Goal: Communication & Community: Answer question/provide support

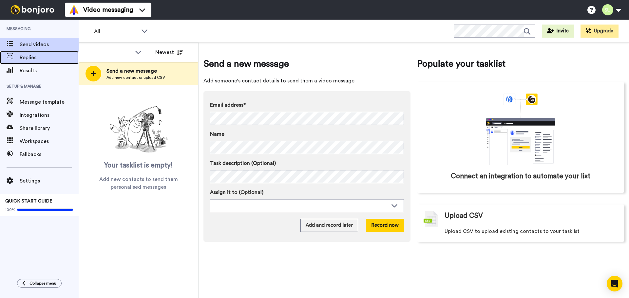
click at [28, 59] on span "Replies" at bounding box center [49, 58] width 59 height 8
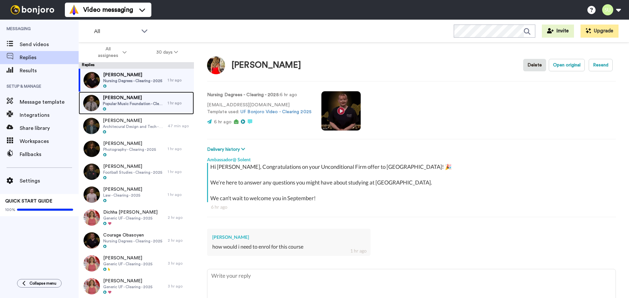
click at [136, 100] on span "[PERSON_NAME]" at bounding box center [134, 98] width 62 height 7
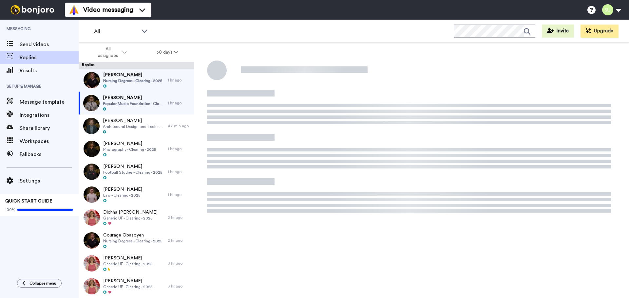
type textarea "x"
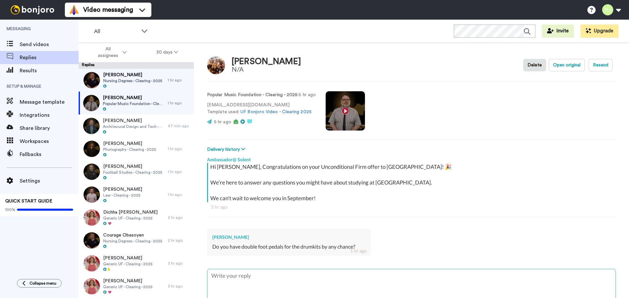
click at [241, 277] on textarea at bounding box center [411, 290] width 408 height 42
type textarea "H"
type textarea "x"
type textarea "Hi"
type textarea "x"
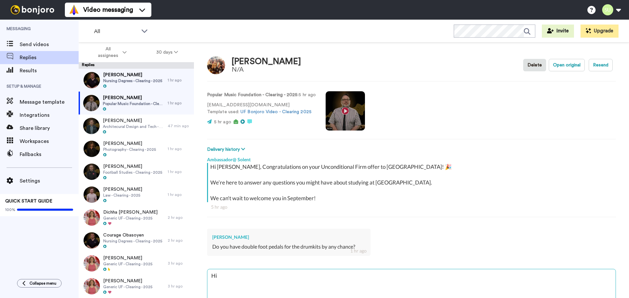
type textarea "Hi"
type textarea "x"
type textarea "Hi L"
type textarea "x"
type textarea "Hi [PERSON_NAME]"
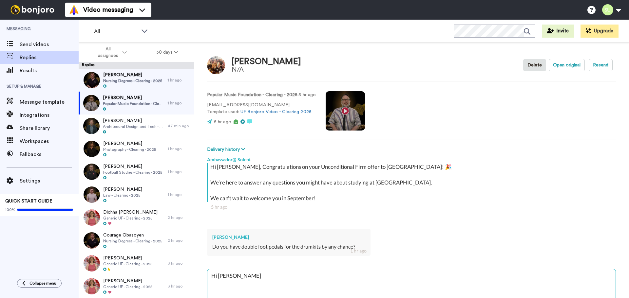
type textarea "x"
type textarea "Hi Luk"
type textarea "x"
type textarea "Hi [PERSON_NAME]"
type textarea "x"
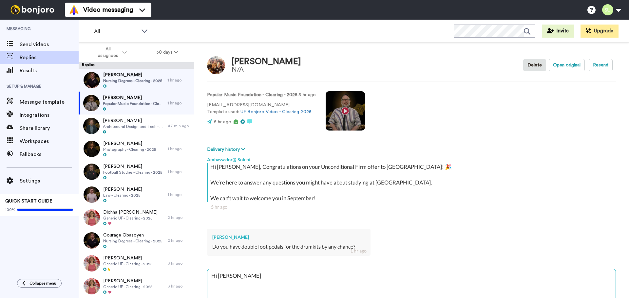
type textarea "Hi [PERSON_NAME],"
type textarea "x"
type textarea "Hi [PERSON_NAME],"
type textarea "x"
type textarea "Hi [PERSON_NAME], w"
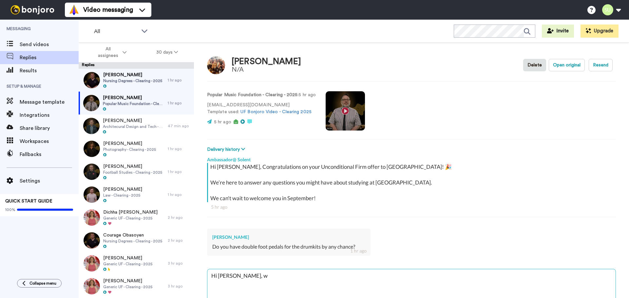
type textarea "x"
type textarea "Hi [PERSON_NAME], we"
type textarea "x"
type textarea "Hi [PERSON_NAME], we"
type textarea "x"
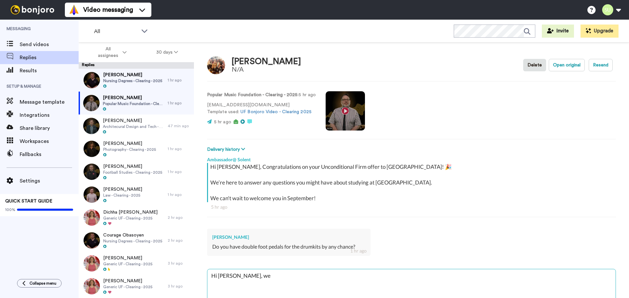
type textarea "Hi [PERSON_NAME], we d"
type textarea "x"
type textarea "Hi [PERSON_NAME], we do"
type textarea "x"
type textarea "Hi [PERSON_NAME], we do"
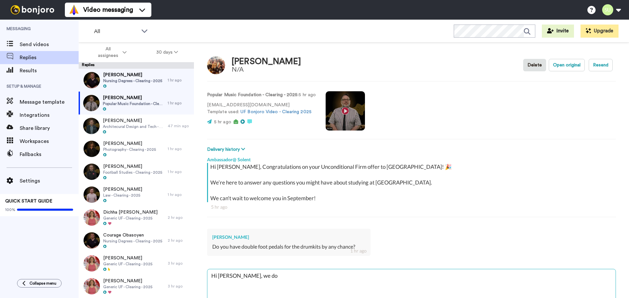
type textarea "x"
type textarea "Hi [PERSON_NAME], we do i"
type textarea "x"
type textarea "Hi [PERSON_NAME], we do in"
type textarea "x"
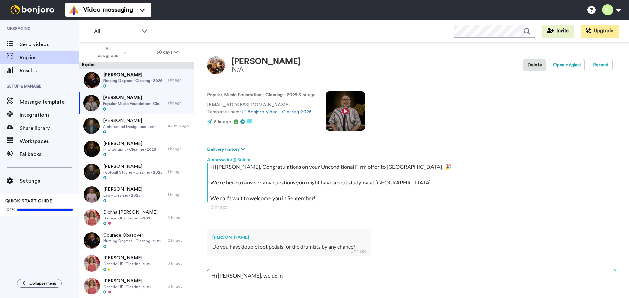
type textarea "Hi [PERSON_NAME], we do ind"
type textarea "x"
type textarea "Hi [PERSON_NAME], we do [GEOGRAPHIC_DATA]"
type textarea "x"
type textarea "Hi [PERSON_NAME], we do indee"
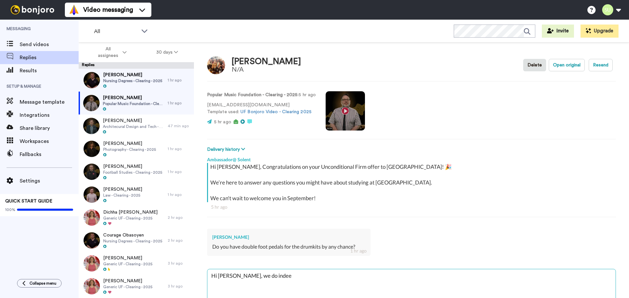
type textarea "x"
type textarea "Hi [PERSON_NAME], we do indeed"
type textarea "x"
type textarea "Hi [PERSON_NAME], we do indeed"
type textarea "x"
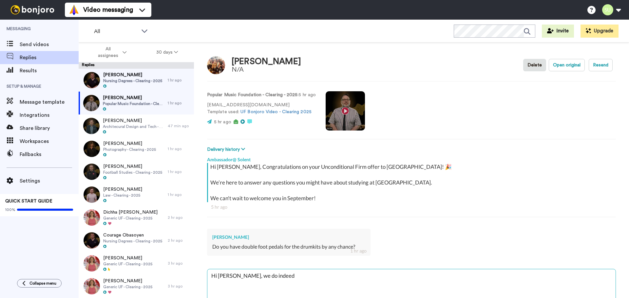
type textarea "Hi [PERSON_NAME], we do indeed h"
type textarea "x"
type textarea "Hi [PERSON_NAME], we do indeed ha"
type textarea "x"
type textarea "Hi [PERSON_NAME], we do indeed hav"
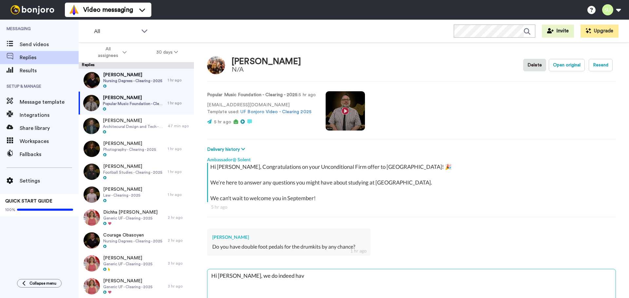
type textarea "x"
type textarea "Hi [PERSON_NAME], we do indeed have"
type textarea "x"
type textarea "Hi [PERSON_NAME], we do indeed have d"
type textarea "x"
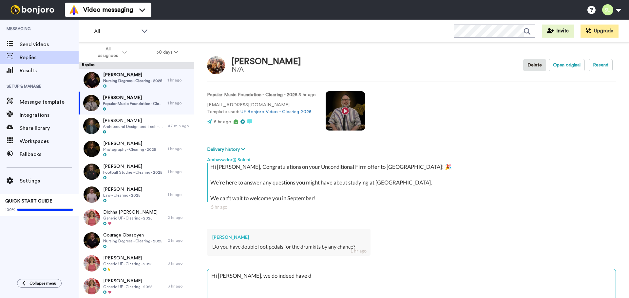
type textarea "Hi [PERSON_NAME], we do indeed have do"
type textarea "x"
type textarea "Hi [PERSON_NAME], we do indeed have dob"
type textarea "x"
type textarea "Hi [PERSON_NAME], we do indeed have dobu"
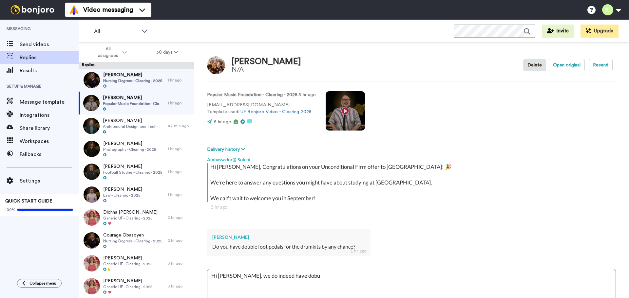
type textarea "x"
type textarea "Hi [PERSON_NAME], we do indeed have dobul"
type textarea "x"
type textarea "Hi [PERSON_NAME], we do indeed have dobule"
type textarea "x"
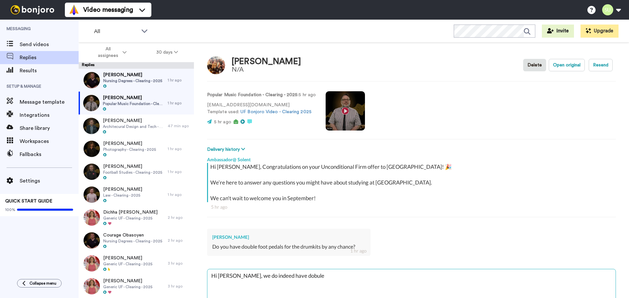
type textarea "Hi [PERSON_NAME], we do indeed have dobule"
type textarea "x"
type textarea "Hi [PERSON_NAME], we do indeed have dobule"
type textarea "x"
type textarea "Hi [PERSON_NAME], we do indeed have dobul"
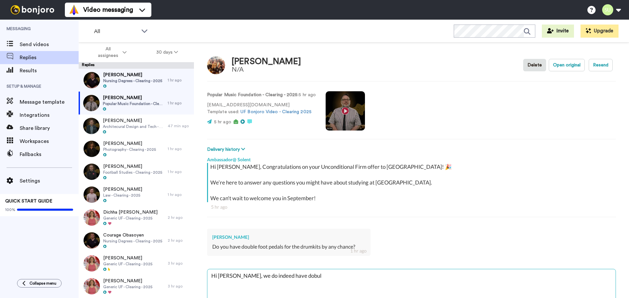
type textarea "x"
type textarea "Hi [PERSON_NAME], we do indeed have dobu"
type textarea "x"
type textarea "Hi [PERSON_NAME], we do indeed have dob"
type textarea "x"
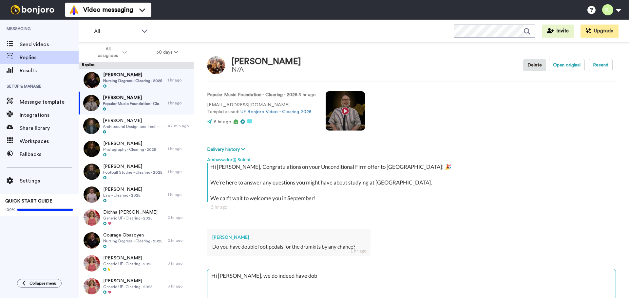
type textarea "Hi [PERSON_NAME], we do indeed have do"
type textarea "x"
type textarea "Hi [PERSON_NAME], we do indeed have dou"
type textarea "x"
type textarea "Hi [PERSON_NAME], we do indeed have [PERSON_NAME]"
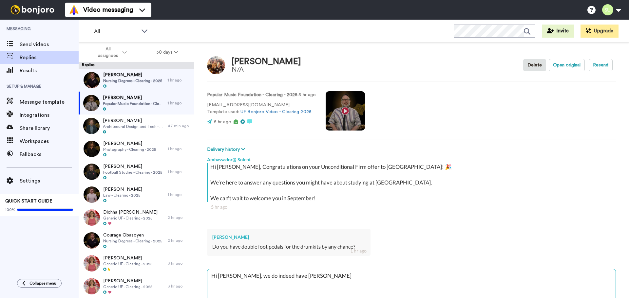
type textarea "x"
type textarea "Hi [PERSON_NAME], we do indeed have doubl"
type textarea "x"
type textarea "Hi [PERSON_NAME], we do indeed have double"
type textarea "x"
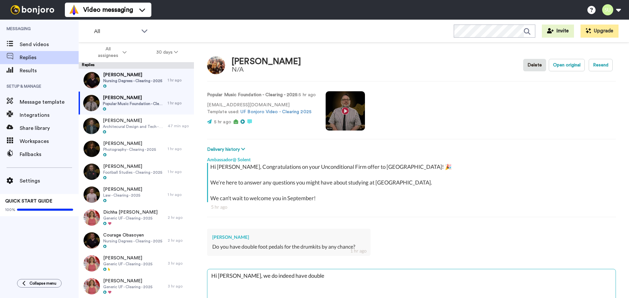
type textarea "Hi [PERSON_NAME], we do indeed have double"
type textarea "x"
type textarea "Hi [PERSON_NAME], we do indeed have double f"
type textarea "x"
type textarea "Hi [PERSON_NAME], we do indeed have double fo"
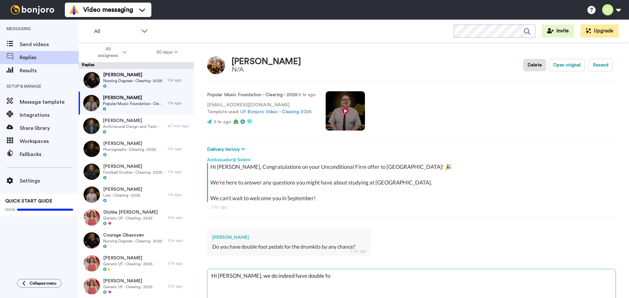
type textarea "x"
type textarea "Hi [PERSON_NAME], we do indeed have double foo"
type textarea "x"
type textarea "Hi [PERSON_NAME], we do indeed have double foot"
type textarea "x"
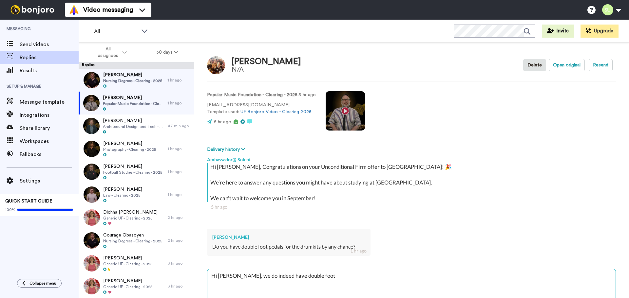
type textarea "Hi [PERSON_NAME], we do indeed have double foot p"
type textarea "x"
type textarea "Hi [PERSON_NAME], we do indeed have double foot per"
type textarea "x"
type textarea "Hi [PERSON_NAME], we do indeed have double foot perd"
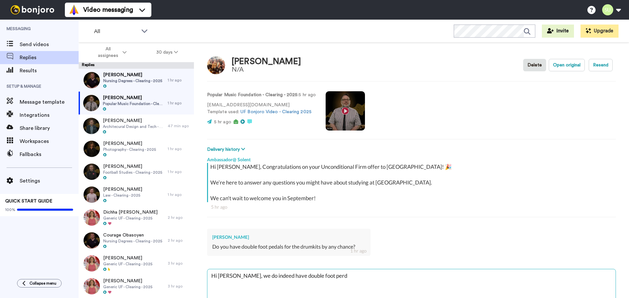
type textarea "x"
type textarea "Hi [PERSON_NAME], we do indeed have double foot perda"
type textarea "x"
type textarea "Hi [PERSON_NAME], we do indeed have double foot perdal"
type textarea "x"
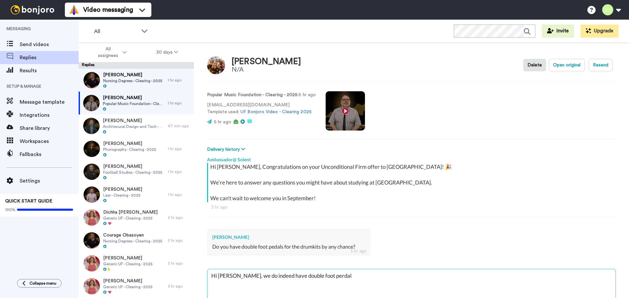
type textarea "Hi [PERSON_NAME], we do indeed have double foot perda"
type textarea "x"
type textarea "Hi [PERSON_NAME], we do indeed have double foot perd"
type textarea "x"
type textarea "Hi [PERSON_NAME], we do indeed have double foot per"
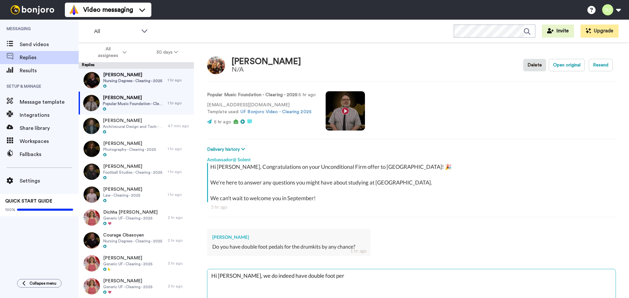
type textarea "x"
type textarea "Hi [PERSON_NAME], we do indeed have double foot pe"
type textarea "x"
type textarea "Hi [PERSON_NAME], we do indeed have double foot ped"
type textarea "x"
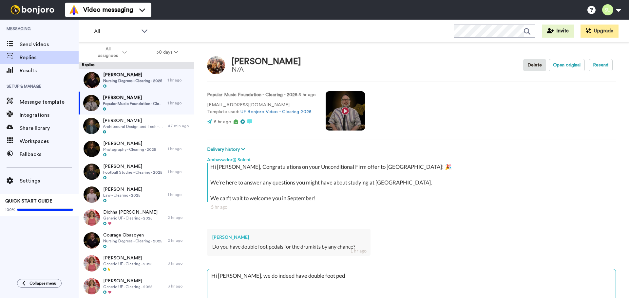
type textarea "Hi [PERSON_NAME], we do indeed have double foot peda"
type textarea "x"
type textarea "Hi [PERSON_NAME], we do indeed have double foot pedal"
type textarea "x"
type textarea "Hi [PERSON_NAME], we do indeed have double foot pedals"
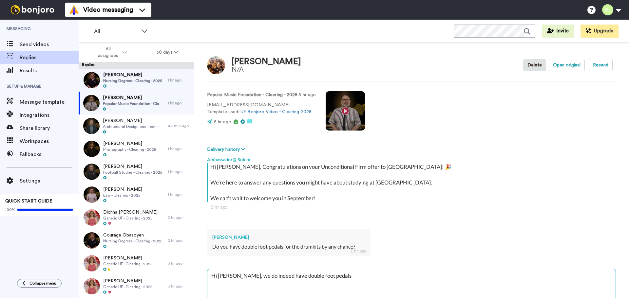
type textarea "x"
type textarea "Hi [PERSON_NAME], we do indeed have double foot pedals"
type textarea "x"
type textarea "Hi [PERSON_NAME], we do indeed have double foot pedals f"
type textarea "x"
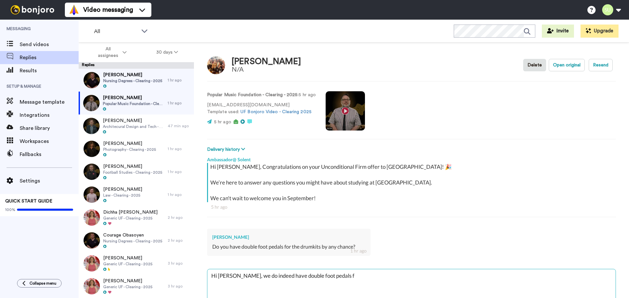
type textarea "Hi [PERSON_NAME], we do indeed have double foot pedals fo"
type textarea "x"
type textarea "Hi [PERSON_NAME], we do indeed have double foot pedals for"
type textarea "x"
type textarea "Hi [PERSON_NAME], we do indeed have double foot pedals for"
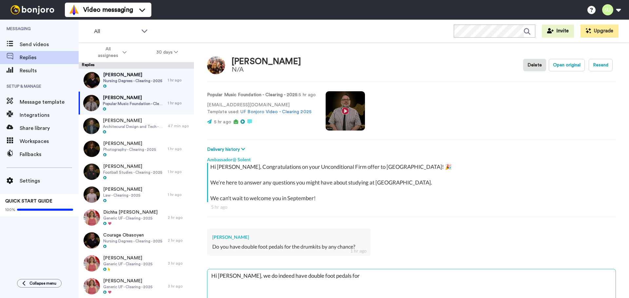
type textarea "x"
type textarea "Hi [PERSON_NAME], we do indeed have double foot pedals for o"
type textarea "x"
type textarea "Hi [PERSON_NAME], we do indeed have double foot pedals for ou"
type textarea "x"
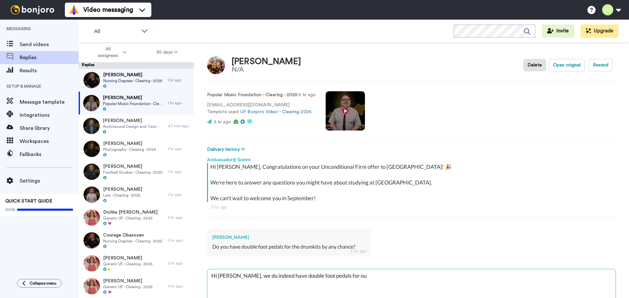
type textarea "Hi [PERSON_NAME], we do indeed have double foot pedals for our"
type textarea "x"
type textarea "Hi [PERSON_NAME], we do indeed have double foot pedals for our"
type textarea "x"
type textarea "Hi [PERSON_NAME], we do indeed have double foot pedals for our d"
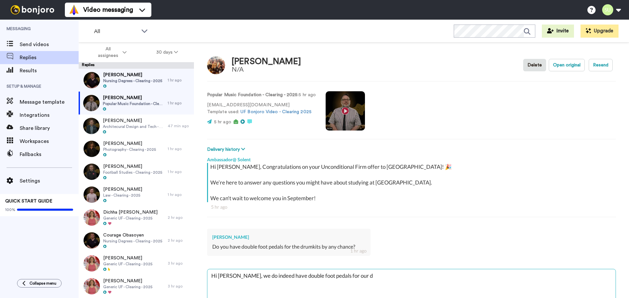
type textarea "x"
type textarea "Hi [PERSON_NAME], we do indeed have double foot pedals for our dr"
type textarea "x"
type textarea "Hi [PERSON_NAME], we do indeed have double foot pedals for our dru"
type textarea "x"
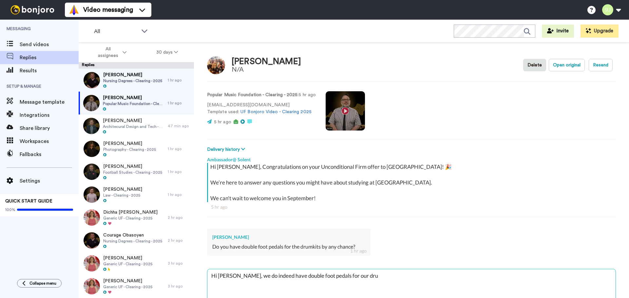
type textarea "Hi [PERSON_NAME], we do indeed have double foot pedals for our drum"
type textarea "x"
type textarea "Hi [PERSON_NAME], we do indeed have double foot pedals for our drumk"
type textarea "x"
type textarea "Hi [PERSON_NAME], we do indeed have double foot pedals for our drumki"
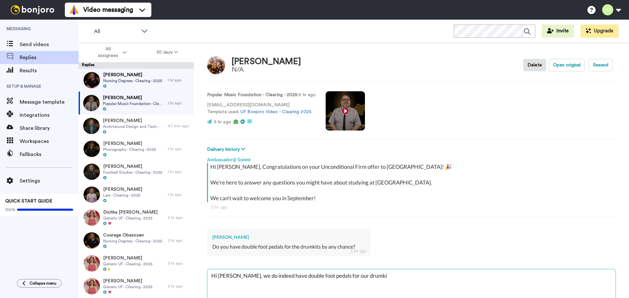
type textarea "x"
type textarea "Hi [PERSON_NAME], we do indeed have double foot pedals for our drumkit"
type textarea "x"
type textarea "Hi [PERSON_NAME], we do indeed have double foot pedals for our drumkits"
type textarea "x"
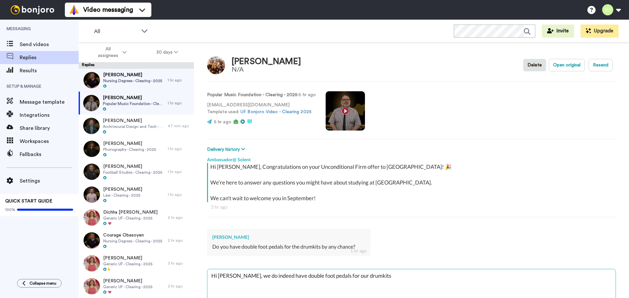
type textarea "Hi [PERSON_NAME], we do indeed have double foot pedals for our drumkits"
type textarea "x"
type textarea "Hi [PERSON_NAME], we do indeed have double foot pedals for our drumkits :"
type textarea "x"
type textarea "Hi [PERSON_NAME], we do indeed have double foot pedals for our drumkits :)"
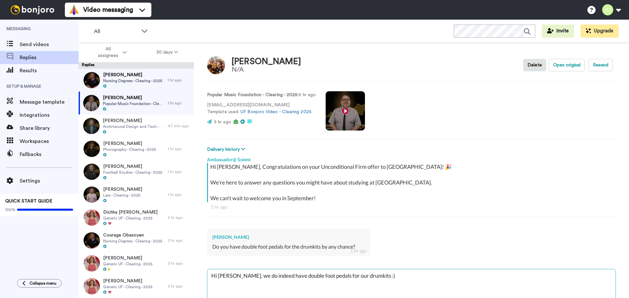
type textarea "x"
type textarea "Hi [PERSON_NAME], we do indeed have double foot pedals for our drumkits :)"
type textarea "x"
type textarea "Hi [PERSON_NAME], we do indeed have double foot pedals for our drumkits :) T"
type textarea "x"
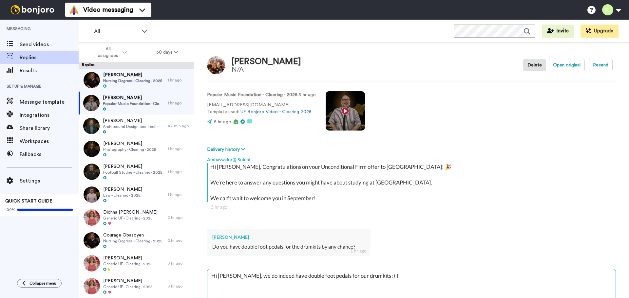
type textarea "Hi [PERSON_NAME], we do indeed have double foot pedals for our drumkits :) Th"
type textarea "x"
type textarea "Hi [PERSON_NAME], we do indeed have double foot pedals for our drumkits :) Tha"
type textarea "x"
type textarea "Hi [PERSON_NAME], we do indeed have double foot pedals for our drumkits :) Than"
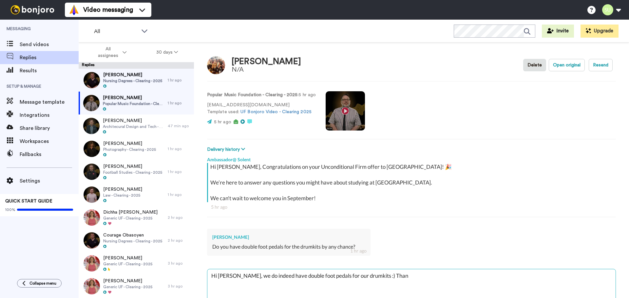
type textarea "x"
type textarea "Hi [PERSON_NAME], we do indeed have double foot pedals for our drumkits :) Thank"
type textarea "x"
type textarea "Hi [PERSON_NAME], we do indeed have double foot pedals for our drumkits :) Than…"
type textarea "x"
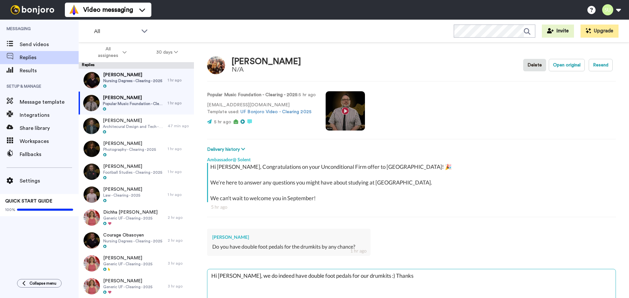
type textarea "Hi [PERSON_NAME], we do indeed have double foot pedals for our drumkits :) Than…"
type textarea "x"
type textarea "Hi [PERSON_NAME], we do indeed have double foot pedals for our drumkits :) Than…"
type textarea "x"
type textarea "Hi [PERSON_NAME], we do indeed have double foot pedals for our drumkits :) Than…"
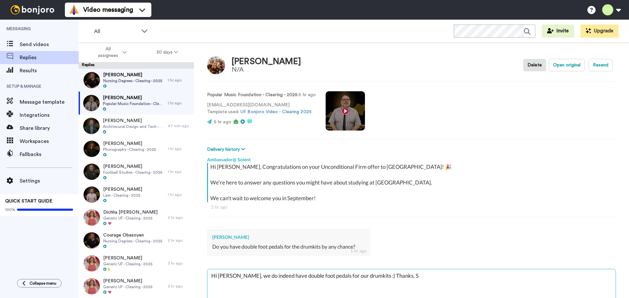
type textarea "x"
type textarea "Hi [PERSON_NAME], we do indeed have double foot pedals for our drumkits :) Than…"
type textarea "x"
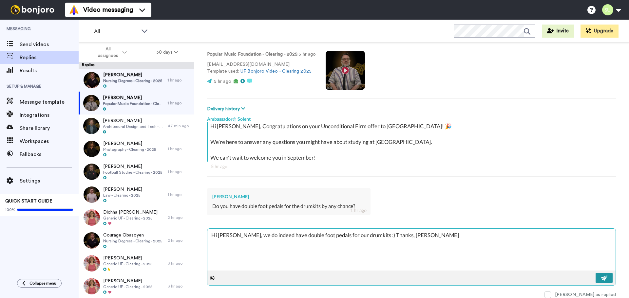
type textarea "Hi [PERSON_NAME], we do indeed have double foot pedals for our drumkits :) Than…"
click at [600, 279] on img at bounding box center [603, 278] width 7 height 5
type textarea "x"
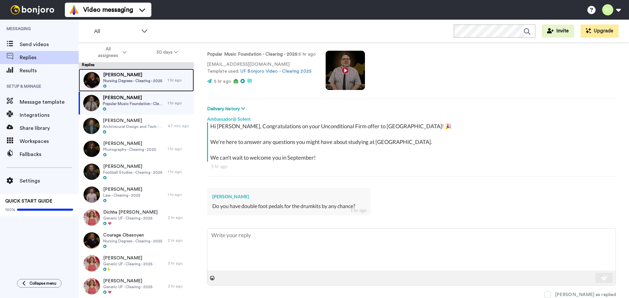
click at [128, 83] on span "Nursing Degrees - Clearing - 2025" at bounding box center [132, 80] width 59 height 5
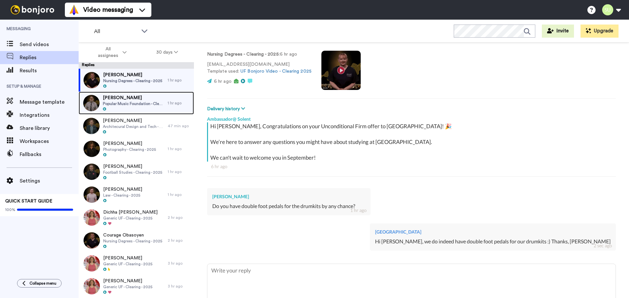
click at [125, 103] on span "Popular Music Foundation - Clearing - 2025" at bounding box center [134, 103] width 62 height 5
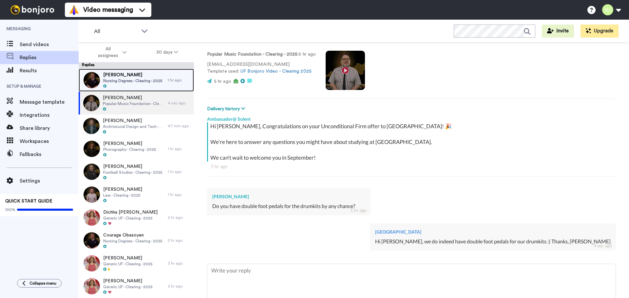
click at [125, 88] on div at bounding box center [132, 86] width 59 height 5
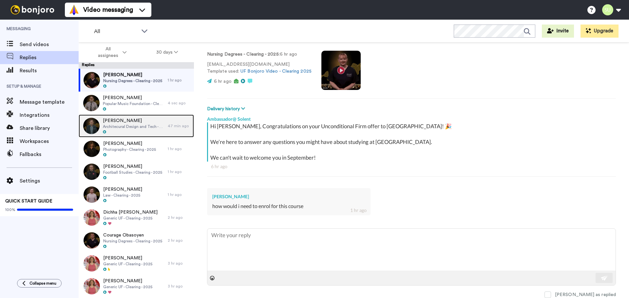
click at [122, 122] on span "[PERSON_NAME]" at bounding box center [134, 121] width 62 height 7
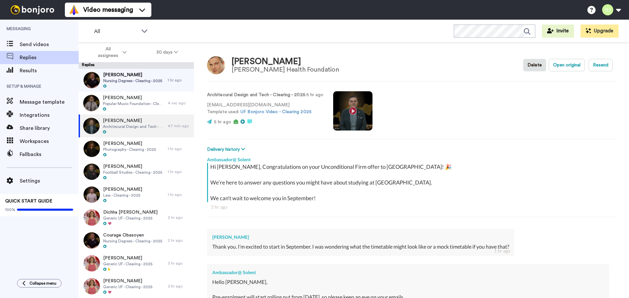
scroll to position [151, 0]
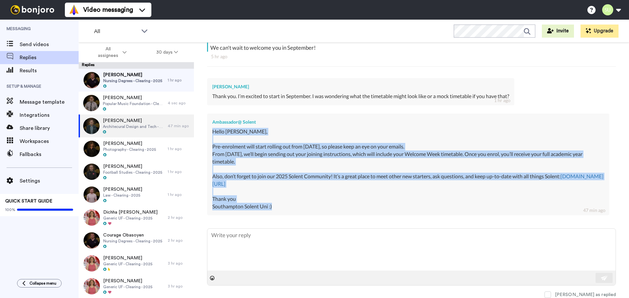
drag, startPoint x: 211, startPoint y: 129, endPoint x: 279, endPoint y: 211, distance: 106.0
click at [279, 211] on div "Ambassador@ Solent Hello [PERSON_NAME], Pre-enrolment will start rolling out fr…" at bounding box center [408, 165] width 402 height 102
copy div "Hello [PERSON_NAME], Pre-enrolment will start rolling out from [DATE], so pleas…"
click at [117, 81] on span "Nursing Degrees - Clearing - 2025" at bounding box center [132, 80] width 59 height 5
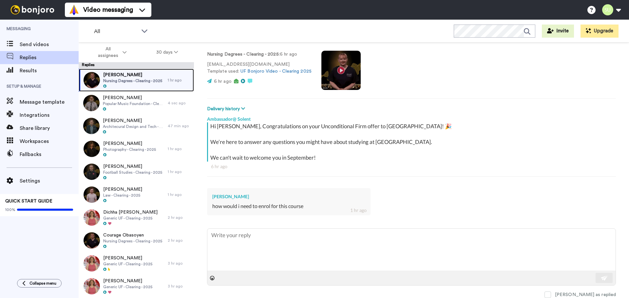
scroll to position [41, 0]
click at [250, 246] on textarea at bounding box center [411, 250] width 408 height 42
paste textarea "Hello [PERSON_NAME], Pre-enrolment will start rolling out from [DATE], so pleas…"
type textarea "x"
type textarea "Hello [PERSON_NAME], Pre-enrolment will start rolling out from [DATE], so pleas…"
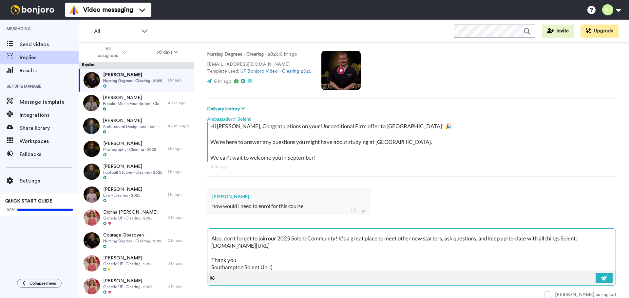
scroll to position [0, 0]
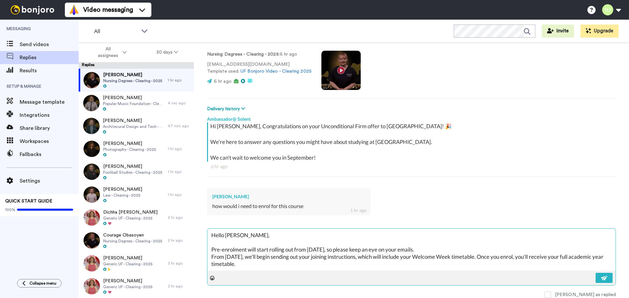
drag, startPoint x: 248, startPoint y: 234, endPoint x: 226, endPoint y: 232, distance: 23.0
click at [226, 232] on textarea "Hello [PERSON_NAME], Pre-enrolment will start rolling out from [DATE], so pleas…" at bounding box center [411, 250] width 408 height 42
type textarea "x"
type textarea "Hello J Pre-enrolment will start rolling out from [DATE], so please keep an eye…"
type textarea "x"
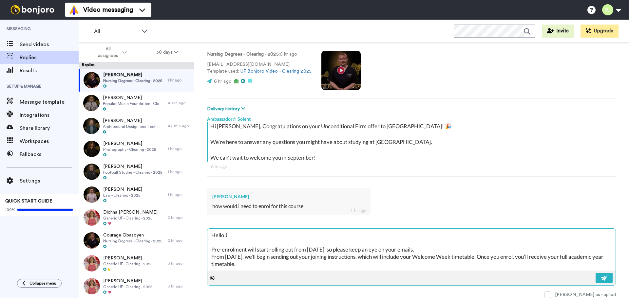
type textarea "Hello Je Pre-enrolment will start rolling out from [DATE], so please keep an ey…"
type textarea "x"
type textarea "Hello Jes Pre-enrolment will start rolling out from [DATE], so please keep an e…"
type textarea "x"
type textarea "Hello [PERSON_NAME] Pre-enrolment will start rolling out from [DATE], so please…"
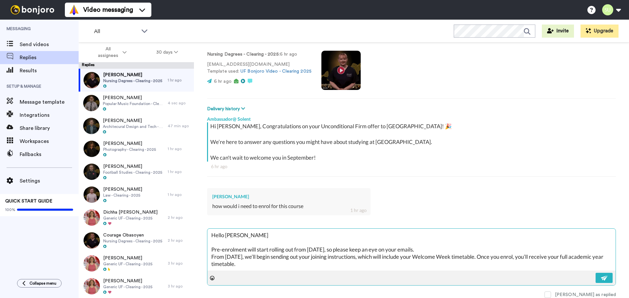
type textarea "x"
type textarea "Hello [PERSON_NAME] Pre-enrolment will start rolling out from [DATE], so please…"
type textarea "x"
type textarea "Hello [PERSON_NAME] Pre-enrolment will start rolling out from [DATE], so please…"
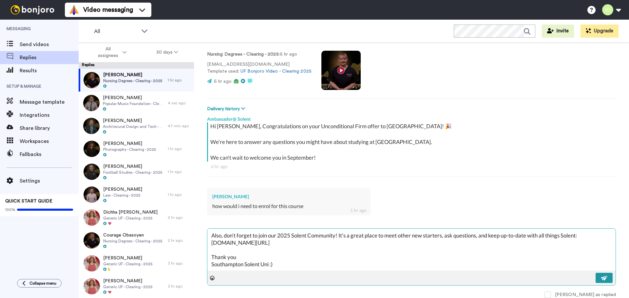
click at [601, 275] on button at bounding box center [603, 278] width 17 height 10
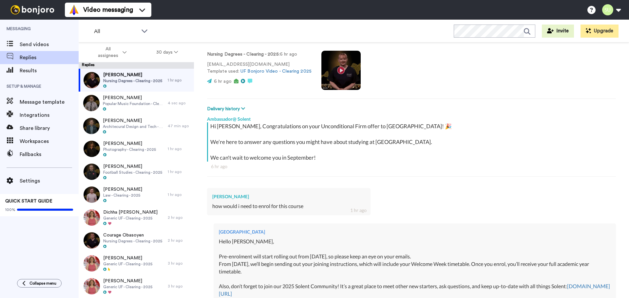
scroll to position [151, 0]
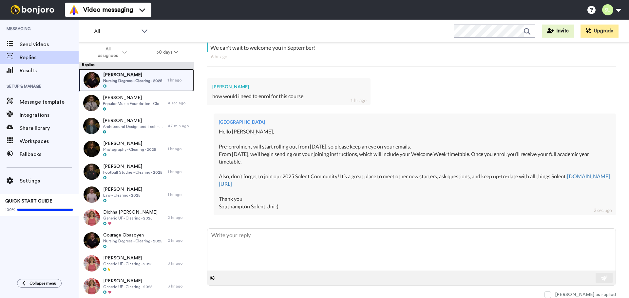
click at [122, 84] on div at bounding box center [132, 86] width 59 height 5
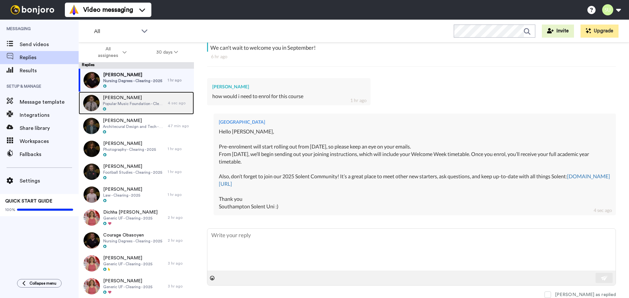
click at [121, 104] on span "Popular Music Foundation - Clearing - 2025" at bounding box center [134, 103] width 62 height 5
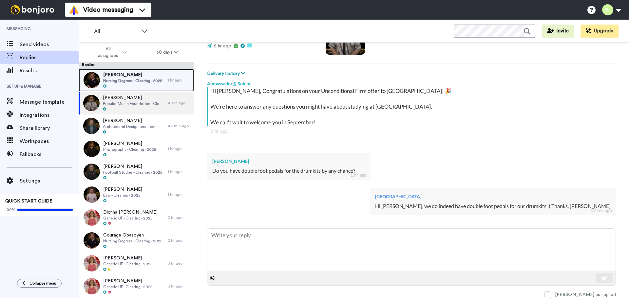
click at [119, 78] on span "Nursing Degrees - Clearing - 2025" at bounding box center [132, 80] width 59 height 5
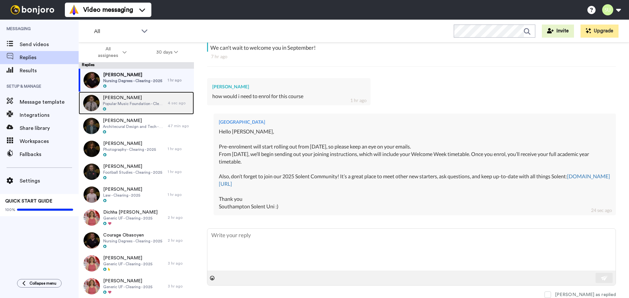
click at [110, 102] on span "Popular Music Foundation - Clearing - 2025" at bounding box center [134, 103] width 62 height 5
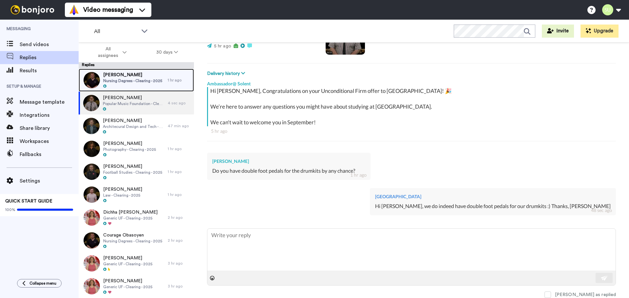
click at [111, 82] on span "Nursing Degrees - Clearing - 2025" at bounding box center [132, 80] width 59 height 5
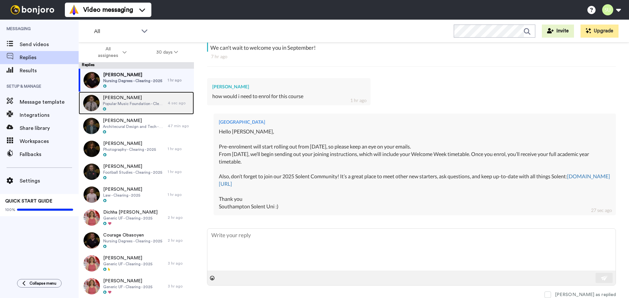
click at [119, 95] on span "[PERSON_NAME]" at bounding box center [134, 98] width 62 height 7
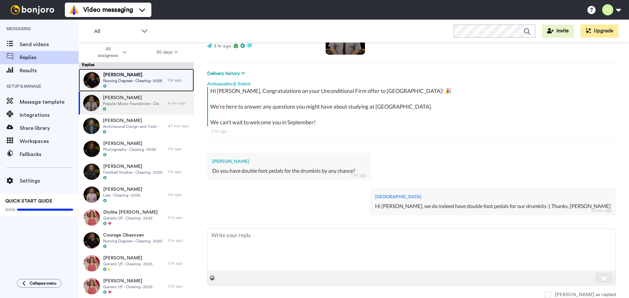
click at [121, 75] on span "[PERSON_NAME]" at bounding box center [132, 75] width 59 height 7
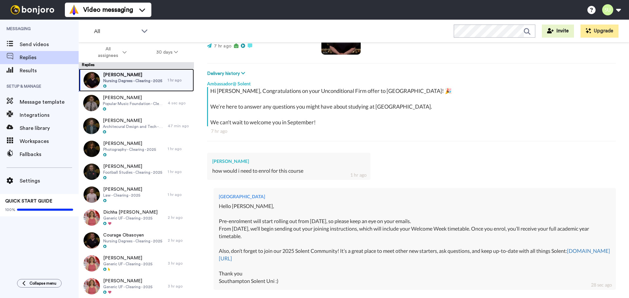
scroll to position [151, 0]
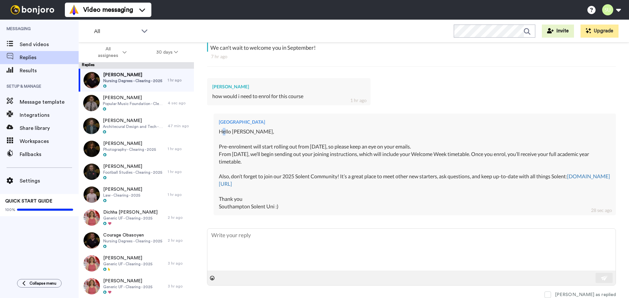
click at [237, 131] on div "Hello [PERSON_NAME], Pre-enrolment will start rolling out from [DATE], so pleas…" at bounding box center [415, 169] width 392 height 82
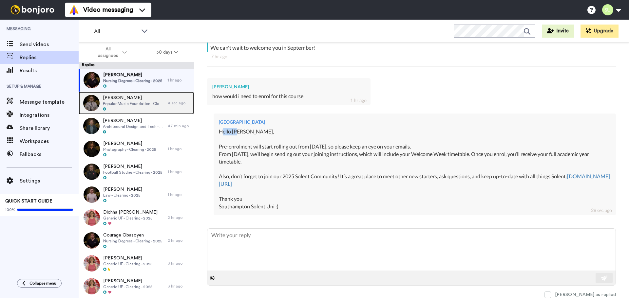
click at [138, 104] on span "Popular Music Foundation - Clearing - 2025" at bounding box center [134, 103] width 62 height 5
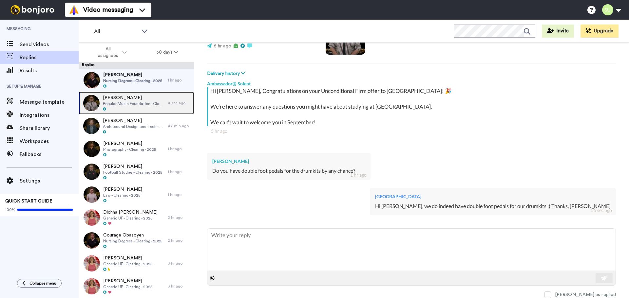
scroll to position [76, 0]
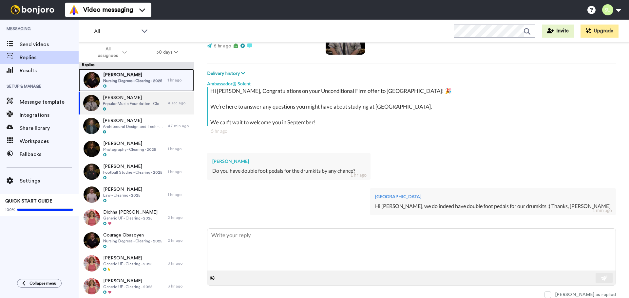
click at [143, 74] on span "[PERSON_NAME]" at bounding box center [132, 75] width 59 height 7
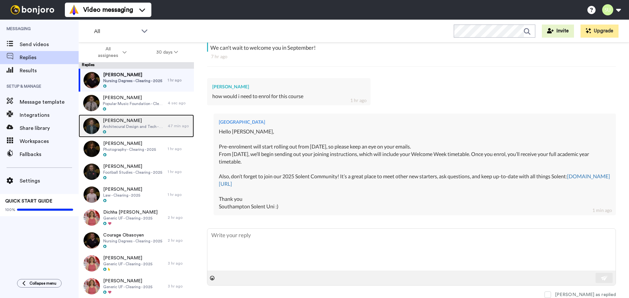
click at [135, 123] on span "[PERSON_NAME]" at bounding box center [134, 121] width 62 height 7
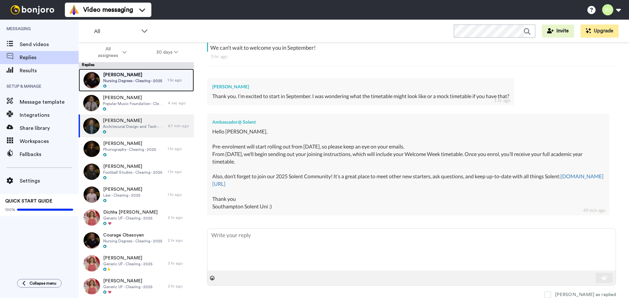
click at [158, 85] on div at bounding box center [132, 86] width 59 height 5
